Goal: Find specific page/section: Find specific page/section

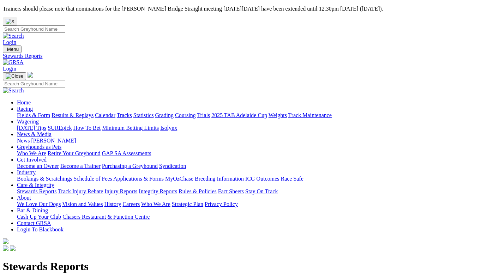
scroll to position [11, 0]
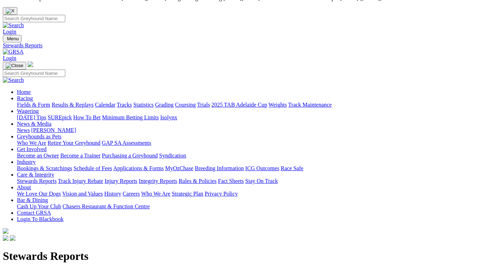
click at [115, 102] on link "Calendar" at bounding box center [105, 105] width 20 height 6
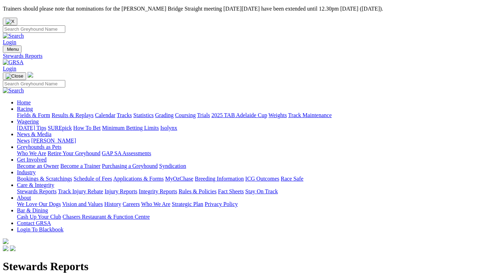
click at [52, 131] on link "News & Media" at bounding box center [34, 134] width 35 height 6
click at [54, 182] on link "Care & Integrity" at bounding box center [35, 185] width 37 height 6
click at [57, 189] on link "Stewards Reports" at bounding box center [37, 192] width 40 height 6
click at [65, 25] on input "Search" at bounding box center [34, 28] width 63 height 7
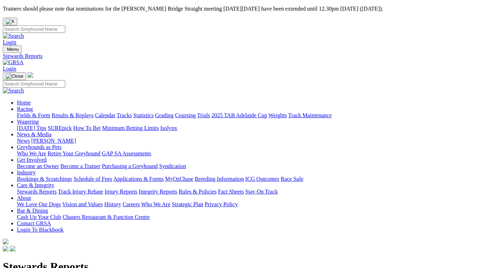
click at [33, 106] on link "Racing" at bounding box center [25, 109] width 16 height 6
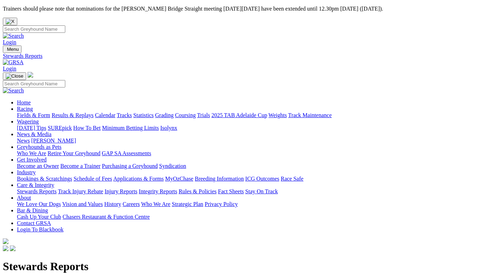
click at [33, 106] on link "Racing" at bounding box center [25, 109] width 16 height 6
click at [137, 189] on link "Injury Reports" at bounding box center [121, 192] width 33 height 6
click at [177, 189] on link "Integrity Reports" at bounding box center [158, 192] width 38 height 6
